Goal: Check status: Check status

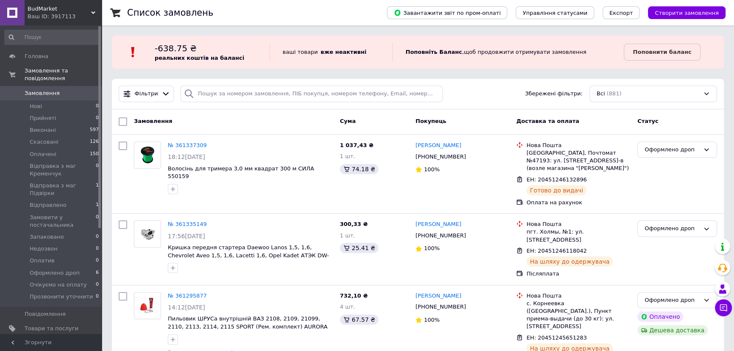
click at [34, 89] on span "Замовлення" at bounding box center [42, 93] width 35 height 8
